Goal: Navigation & Orientation: Find specific page/section

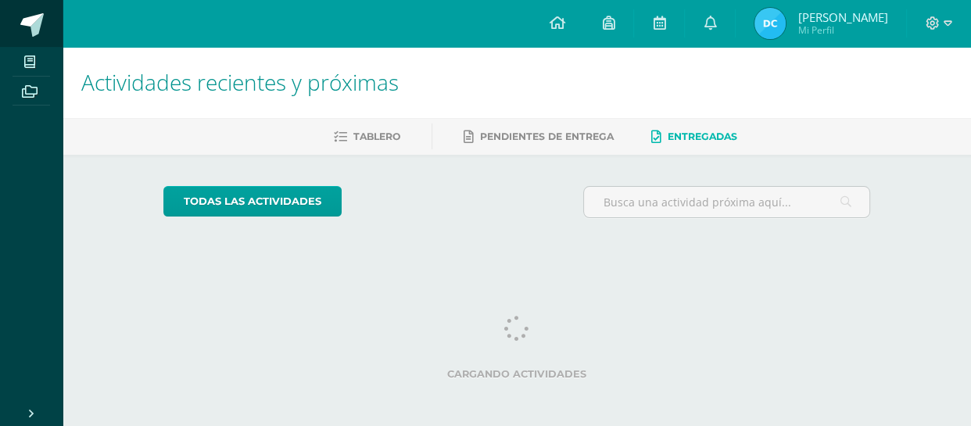
drag, startPoint x: 0, startPoint y: 0, endPoint x: 43, endPoint y: 29, distance: 51.8
click at [43, 29] on span at bounding box center [31, 24] width 23 height 23
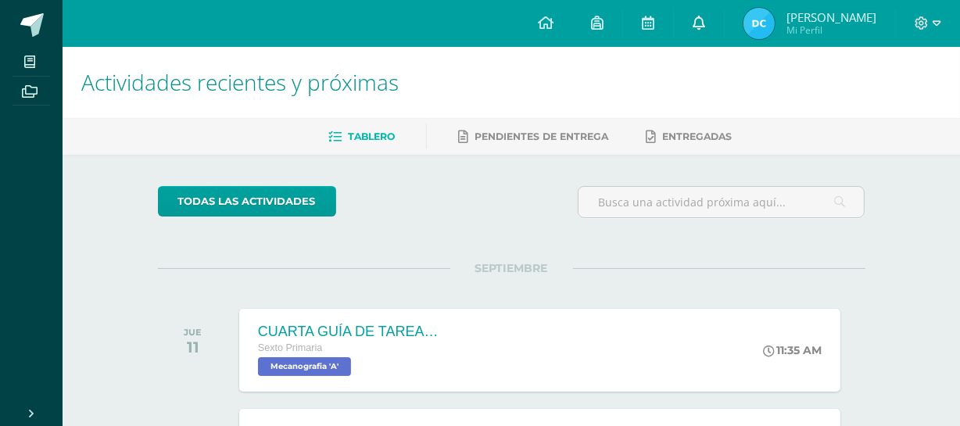
click at [708, 27] on link at bounding box center [699, 23] width 50 height 47
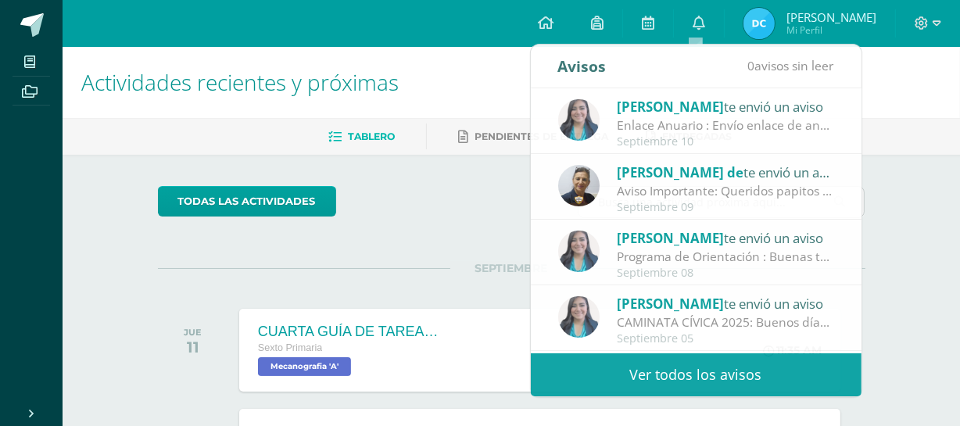
click at [471, 178] on div "todas las Actividades No tienes actividades Échale un vistazo a los demás perío…" at bounding box center [512, 368] width 770 height 426
